Goal: Task Accomplishment & Management: Manage account settings

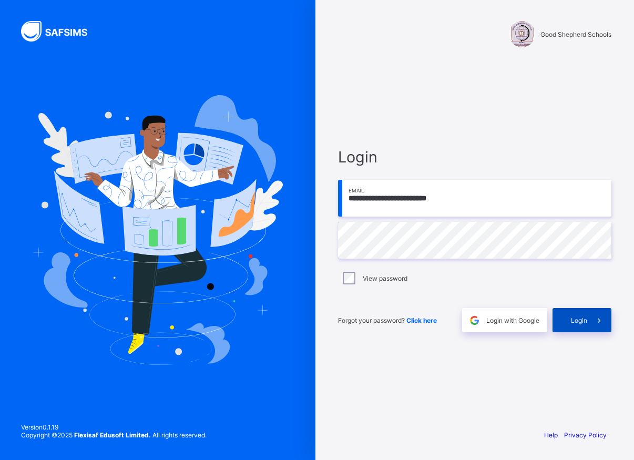
click at [583, 321] on span "Login" at bounding box center [579, 321] width 16 height 8
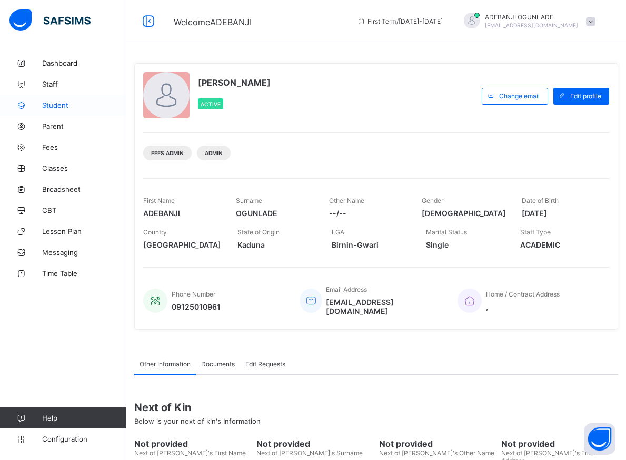
click at [57, 103] on span "Student" at bounding box center [84, 105] width 84 height 8
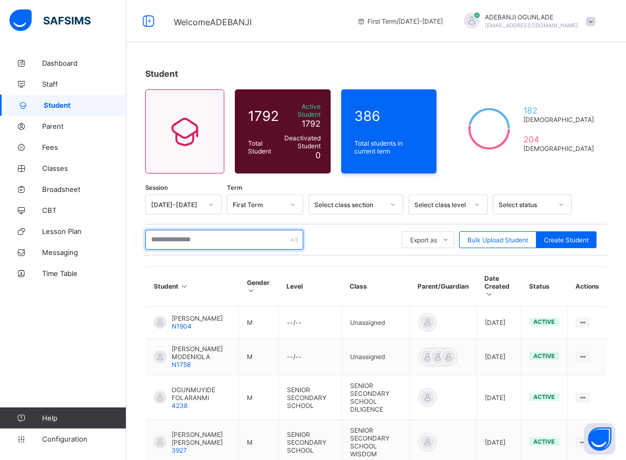
click at [196, 236] on input "text" at bounding box center [224, 240] width 158 height 20
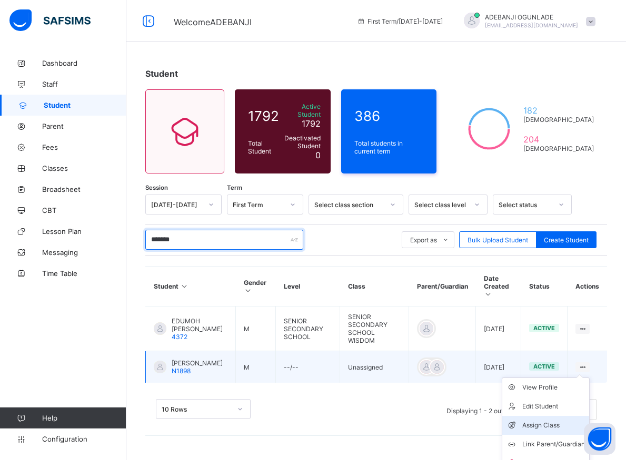
type input "*******"
click at [543, 420] on div "Assign Class" at bounding box center [553, 425] width 63 height 11
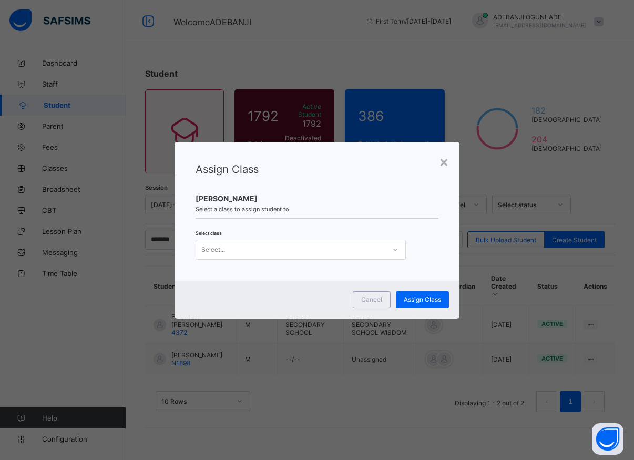
click at [397, 250] on icon at bounding box center [395, 250] width 6 height 11
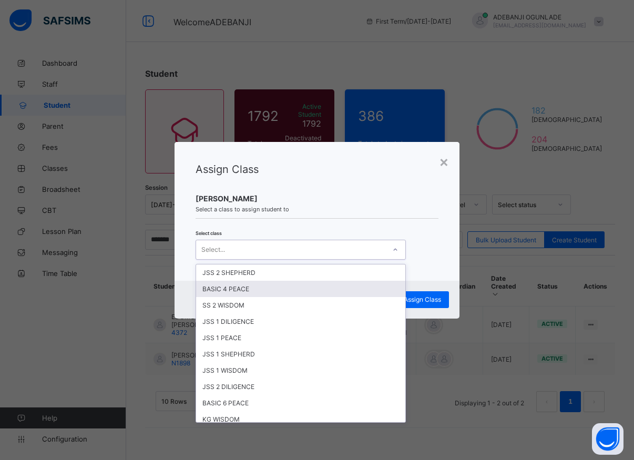
click at [235, 293] on div "BASIC 4 PEACE" at bounding box center [300, 289] width 209 height 16
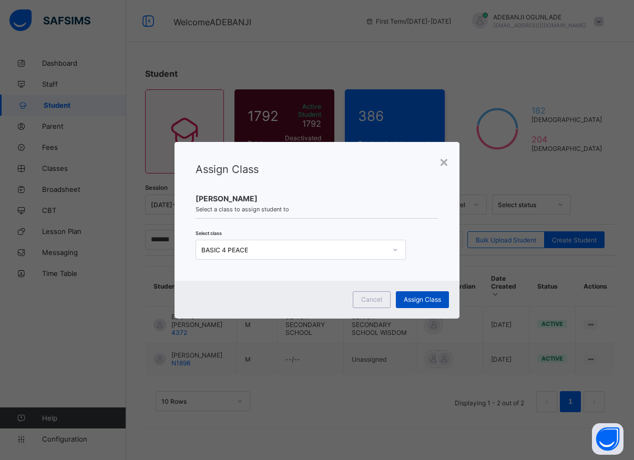
click at [426, 300] on span "Assign Class" at bounding box center [422, 300] width 37 height 8
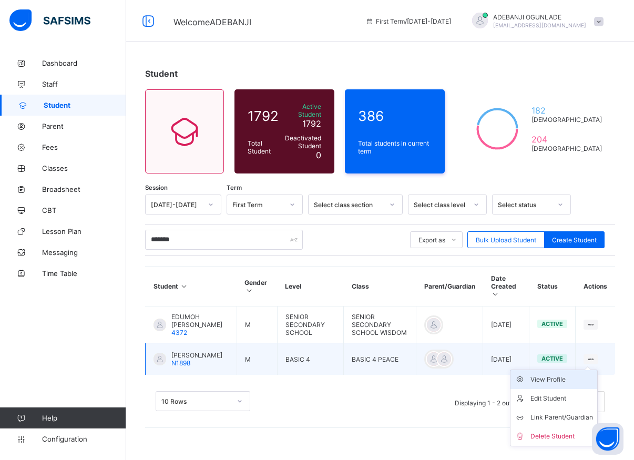
click at [558, 378] on div "View Profile" at bounding box center [562, 380] width 63 height 11
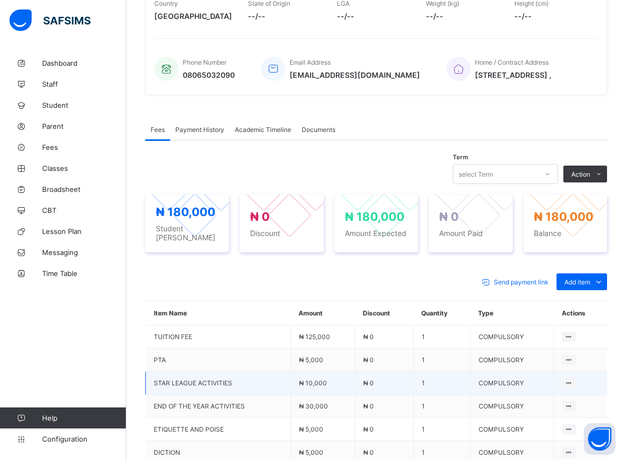
scroll to position [322, 0]
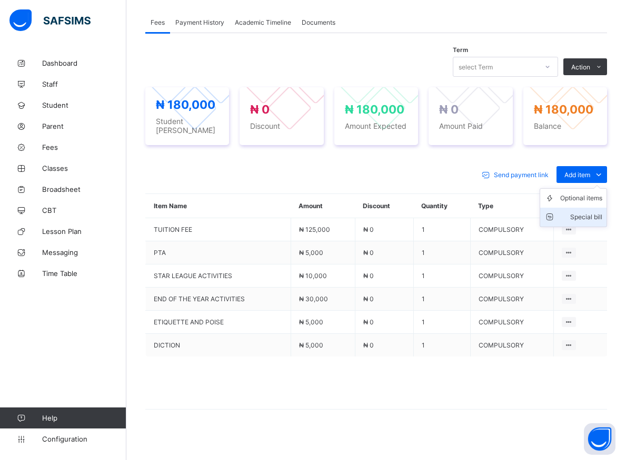
click at [593, 218] on div "Special bill" at bounding box center [581, 217] width 42 height 11
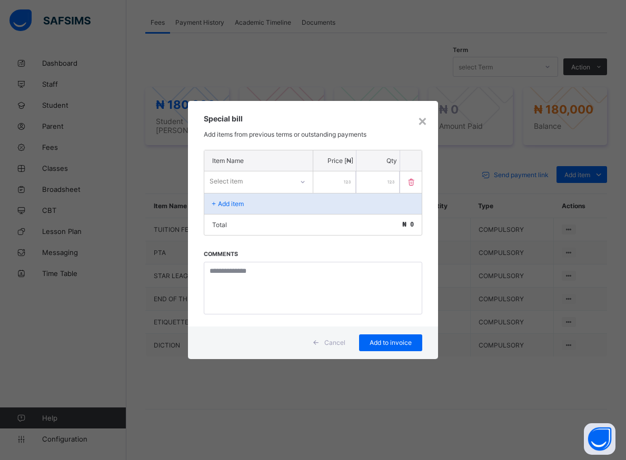
click at [303, 181] on icon at bounding box center [302, 182] width 6 height 11
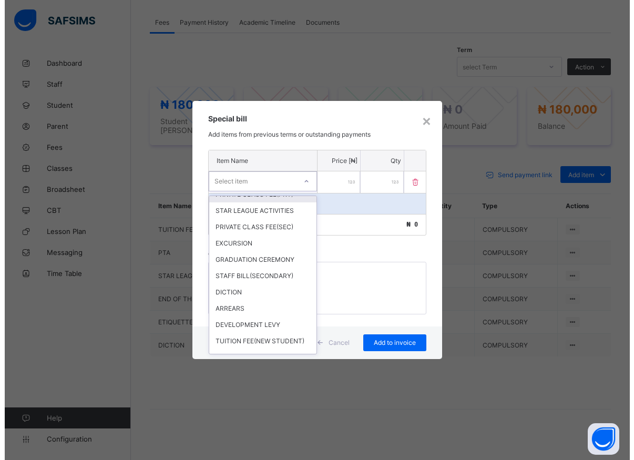
scroll to position [237, 0]
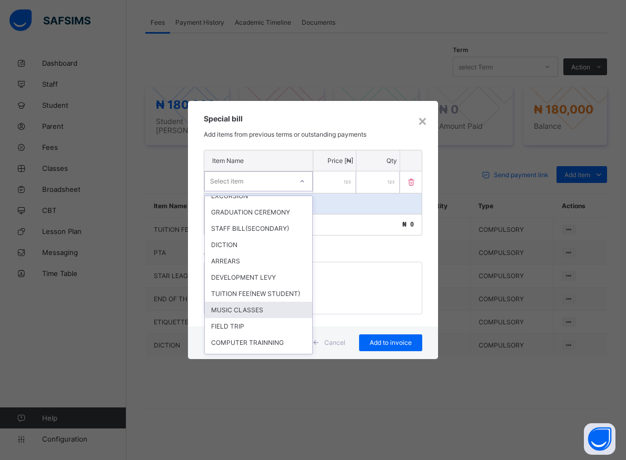
click at [248, 318] on div "MUSIC CLASSES" at bounding box center [258, 310] width 107 height 16
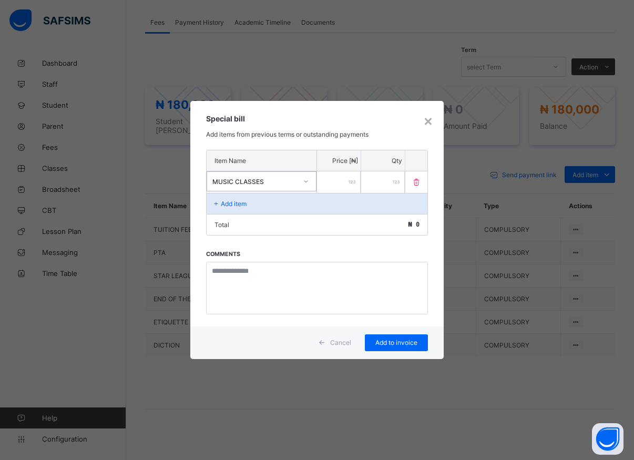
click at [330, 186] on input "number" at bounding box center [339, 183] width 44 height 22
type input "*****"
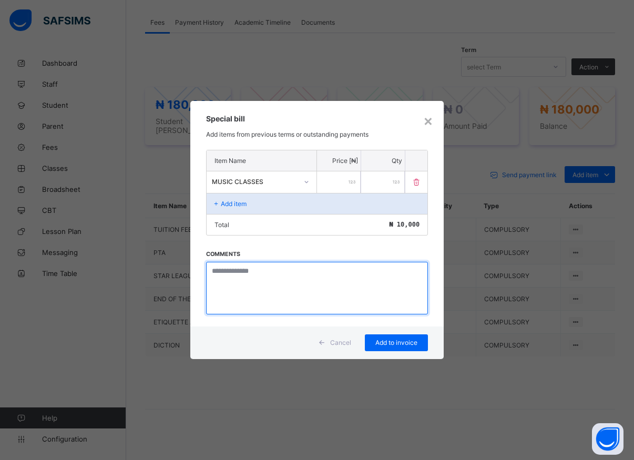
click at [312, 293] on textarea at bounding box center [317, 288] width 222 height 53
type textarea "*****"
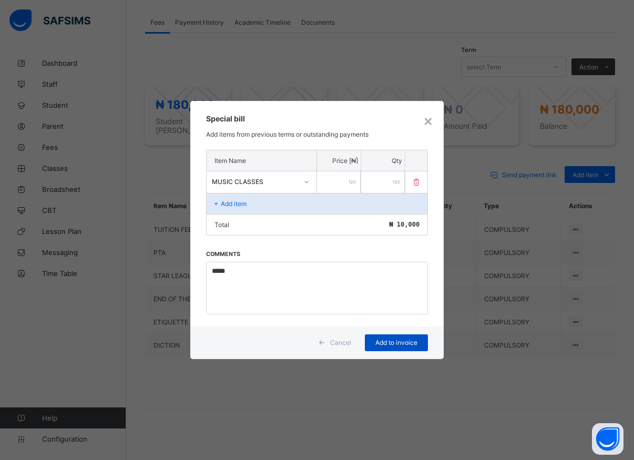
click at [397, 346] on span "Add to invoice" at bounding box center [396, 343] width 47 height 8
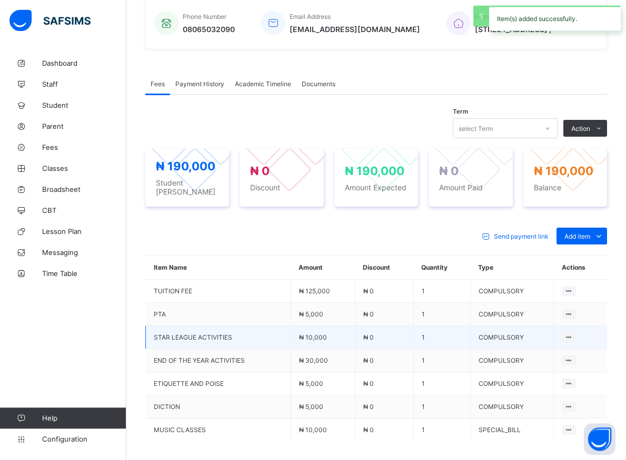
scroll to position [353, 0]
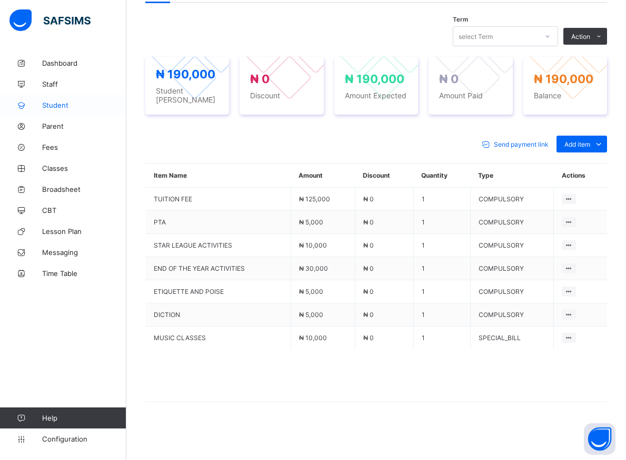
click at [57, 107] on span "Student" at bounding box center [84, 105] width 84 height 8
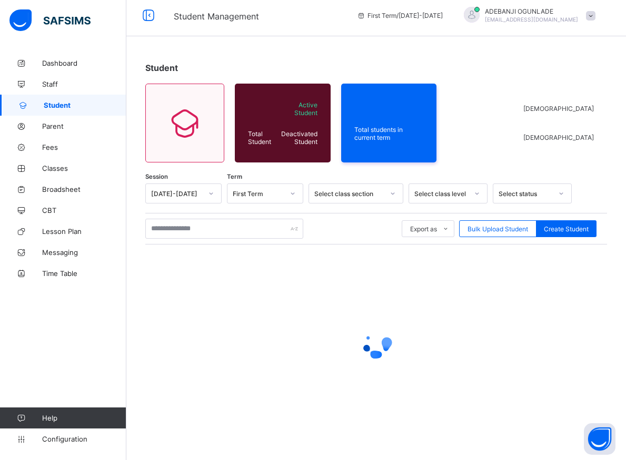
scroll to position [6, 0]
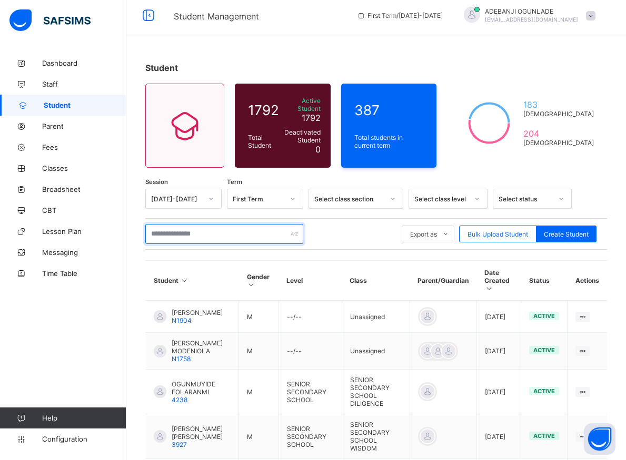
click at [198, 229] on input "text" at bounding box center [224, 234] width 158 height 20
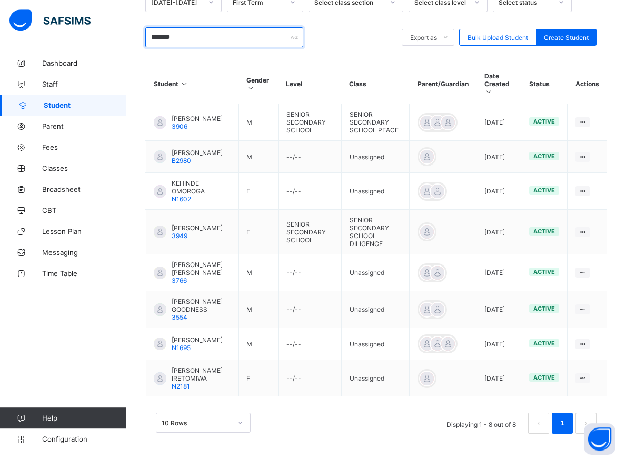
scroll to position [207, 0]
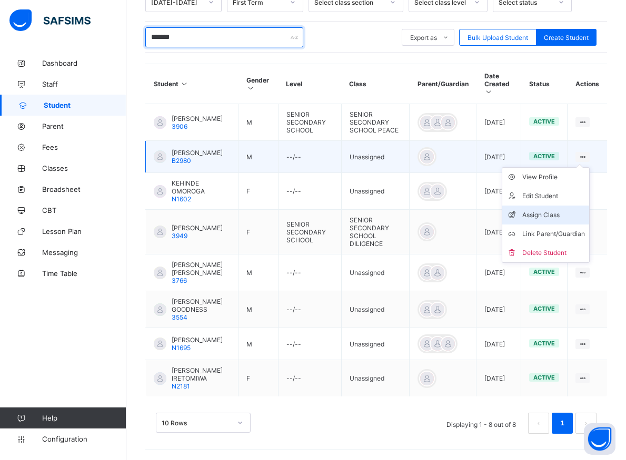
type input "*******"
click at [538, 210] on div "Assign Class" at bounding box center [553, 215] width 63 height 11
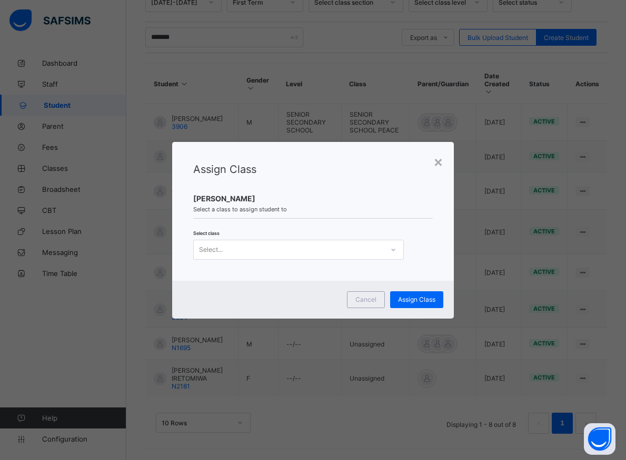
click at [390, 251] on icon at bounding box center [393, 250] width 6 height 11
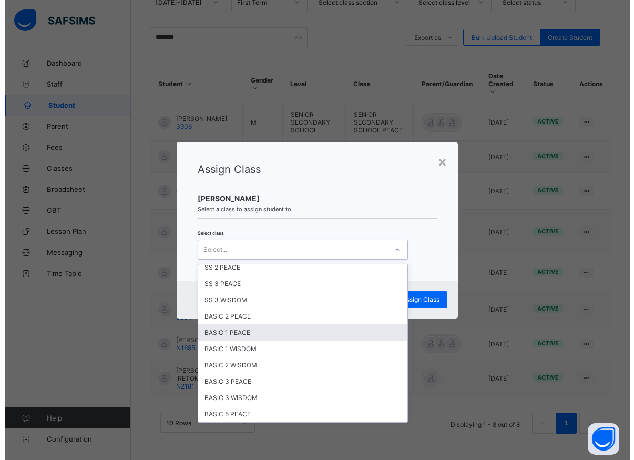
scroll to position [379, 0]
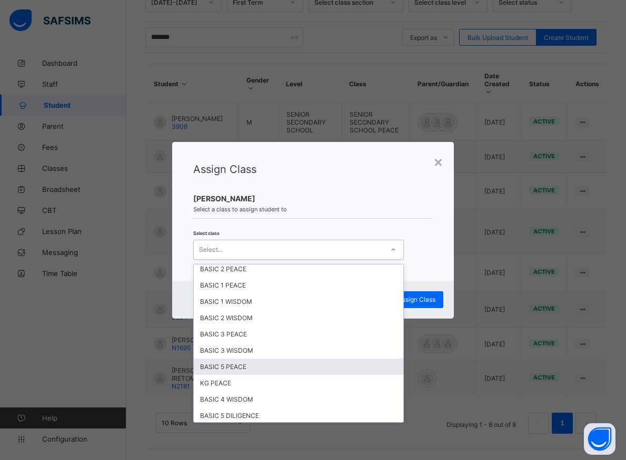
click at [231, 366] on div "BASIC 5 PEACE" at bounding box center [298, 367] width 209 height 16
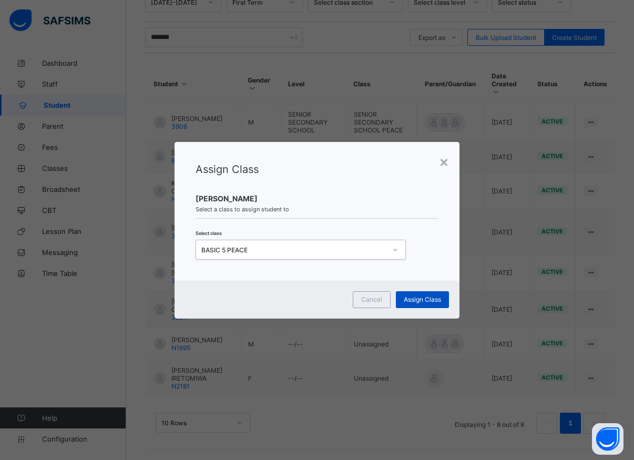
click at [418, 302] on span "Assign Class" at bounding box center [422, 300] width 37 height 8
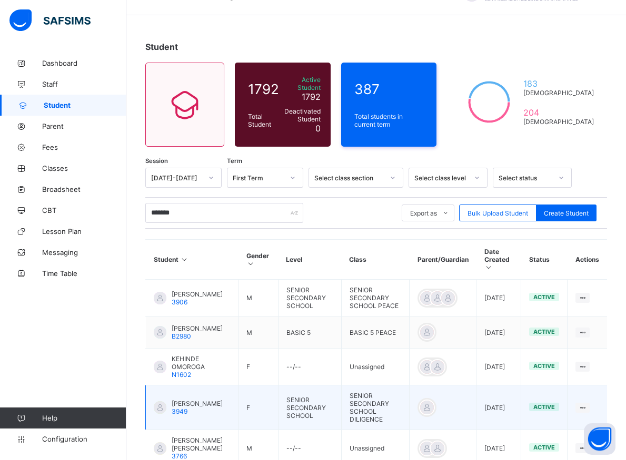
scroll to position [59, 0]
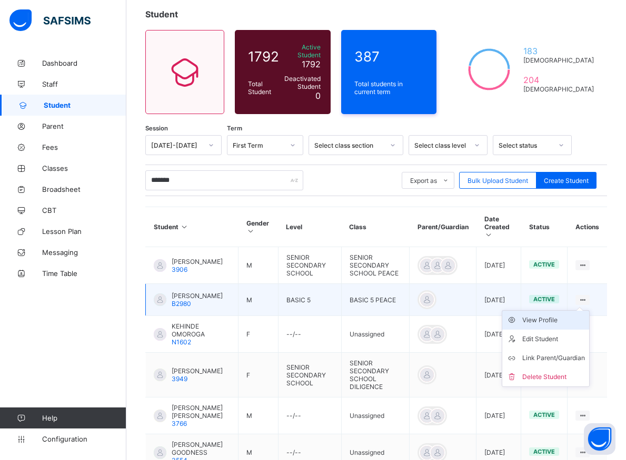
click at [552, 315] on div "View Profile" at bounding box center [553, 320] width 63 height 11
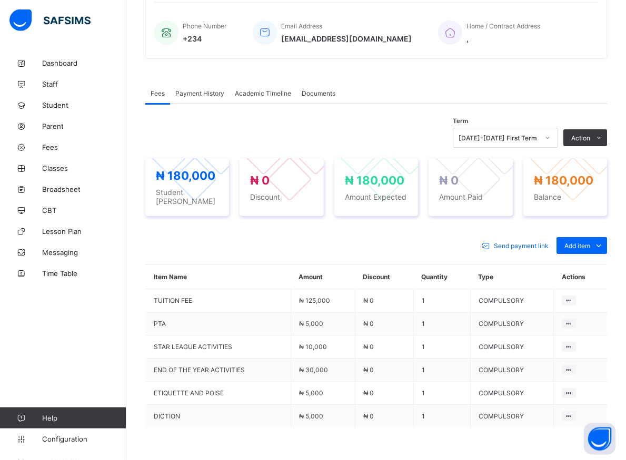
scroll to position [274, 0]
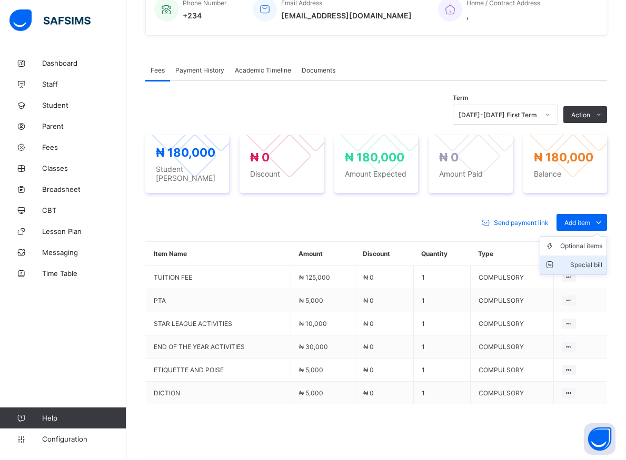
click at [593, 260] on div "Special bill" at bounding box center [581, 265] width 42 height 11
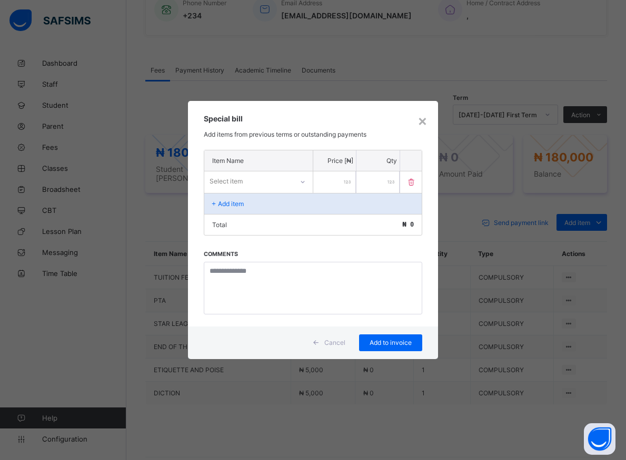
click at [306, 181] on div at bounding box center [303, 182] width 18 height 17
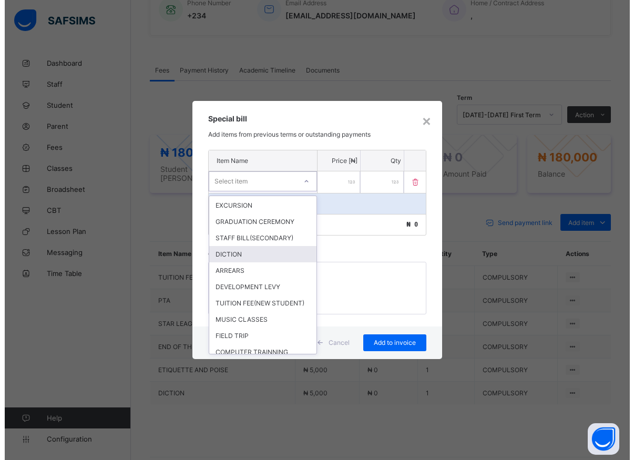
scroll to position [237, 0]
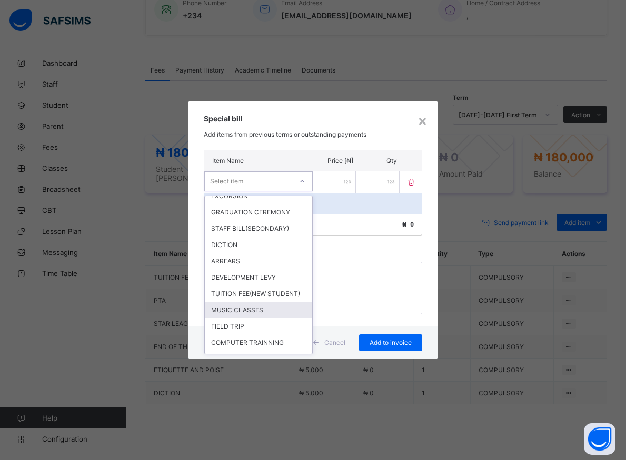
click at [243, 318] on div "MUSIC CLASSES" at bounding box center [258, 310] width 107 height 16
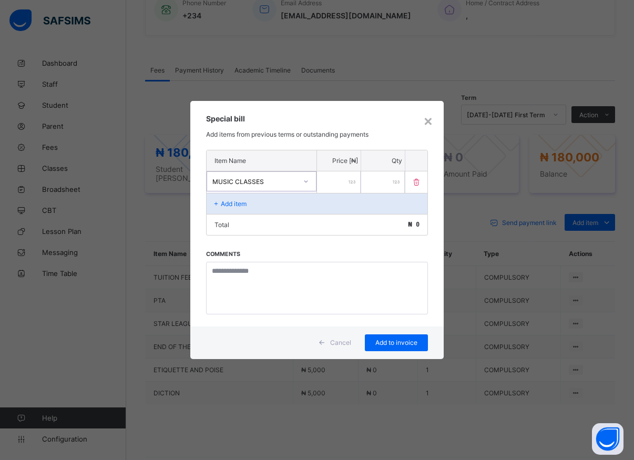
click at [331, 185] on input "number" at bounding box center [339, 183] width 44 height 22
type input "*****"
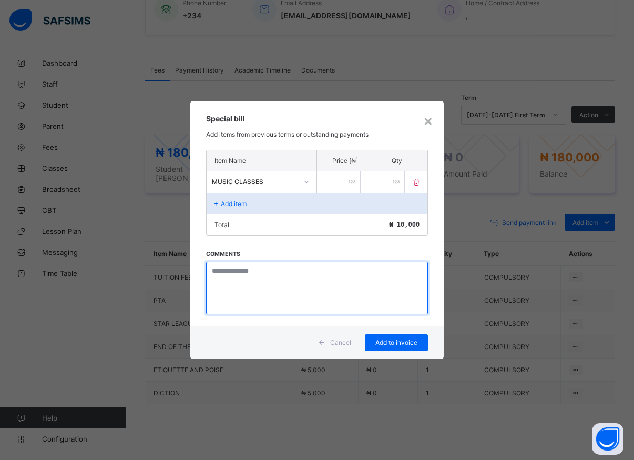
click at [271, 297] on textarea at bounding box center [317, 288] width 222 height 53
type textarea "*****"
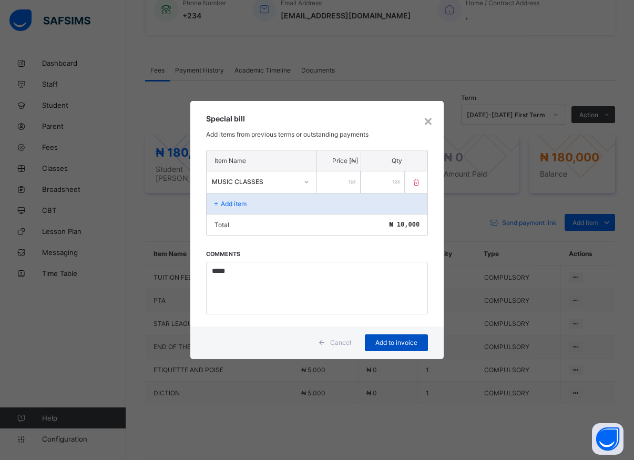
click at [380, 346] on span "Add to invoice" at bounding box center [396, 343] width 47 height 8
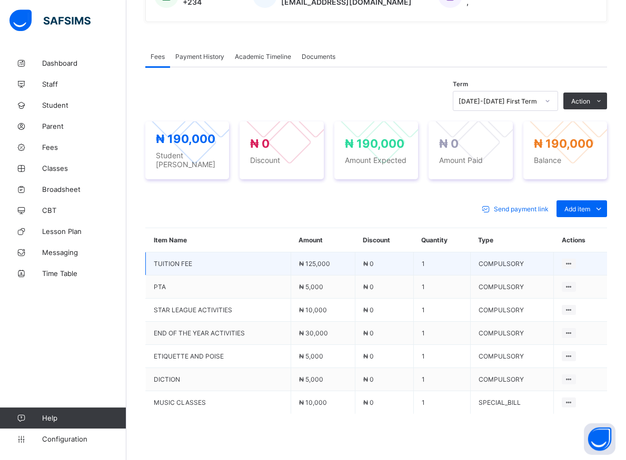
scroll to position [347, 0]
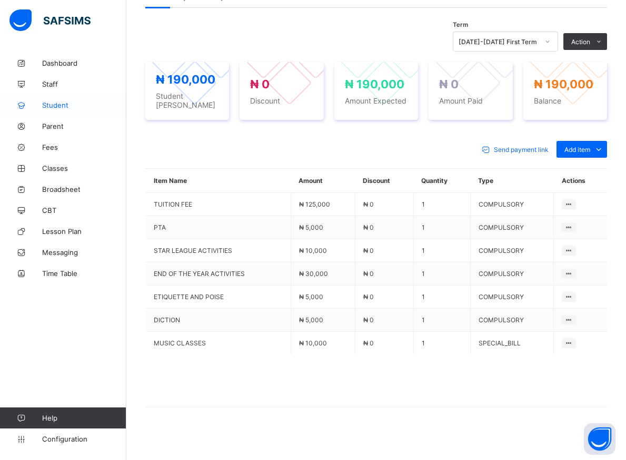
click at [51, 105] on span "Student" at bounding box center [84, 105] width 84 height 8
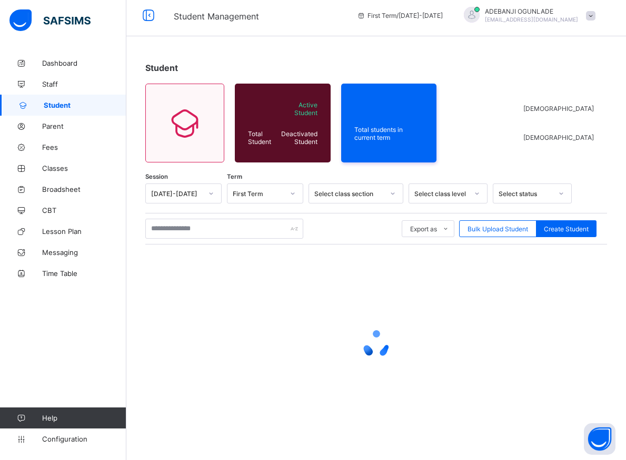
scroll to position [6, 0]
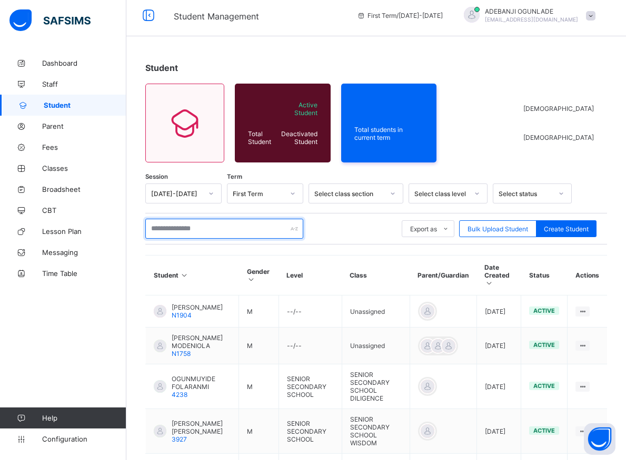
click at [186, 232] on input "text" at bounding box center [224, 229] width 158 height 20
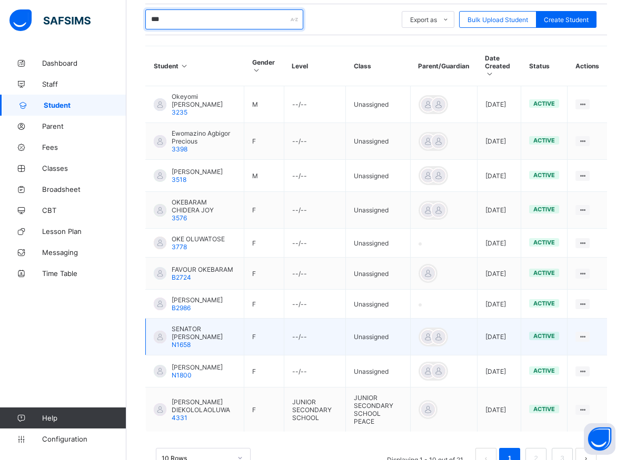
scroll to position [260, 0]
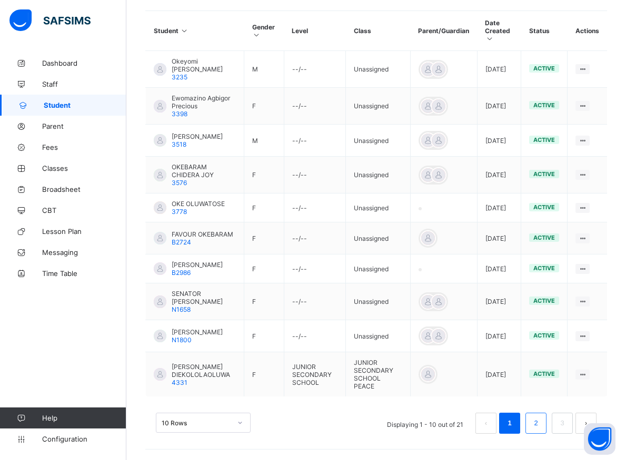
type input "***"
click at [539, 423] on li "2" at bounding box center [535, 423] width 21 height 21
click at [540, 427] on link "2" at bounding box center [535, 424] width 10 height 14
click at [540, 426] on link "2" at bounding box center [535, 424] width 10 height 14
click at [540, 425] on link "2" at bounding box center [535, 424] width 10 height 14
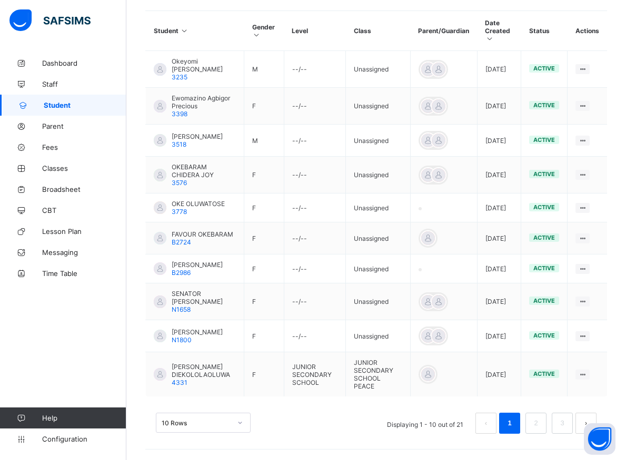
click at [468, 396] on div "10 Rows Displaying 1 - 10 out of 21 1 2 3" at bounding box center [375, 418] width 461 height 53
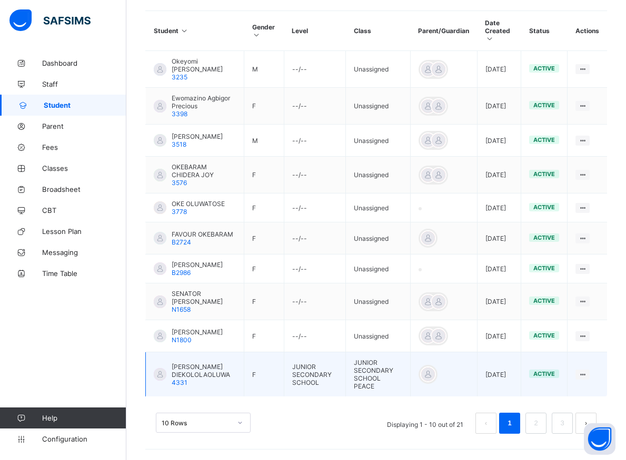
click at [461, 385] on td at bounding box center [443, 374] width 67 height 45
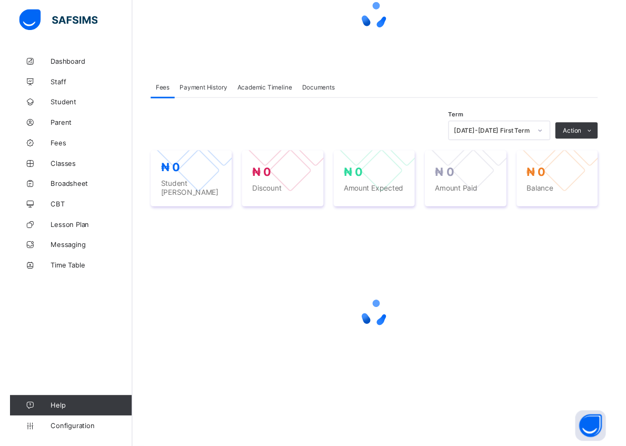
scroll to position [113, 0]
